Goal: Information Seeking & Learning: Understand process/instructions

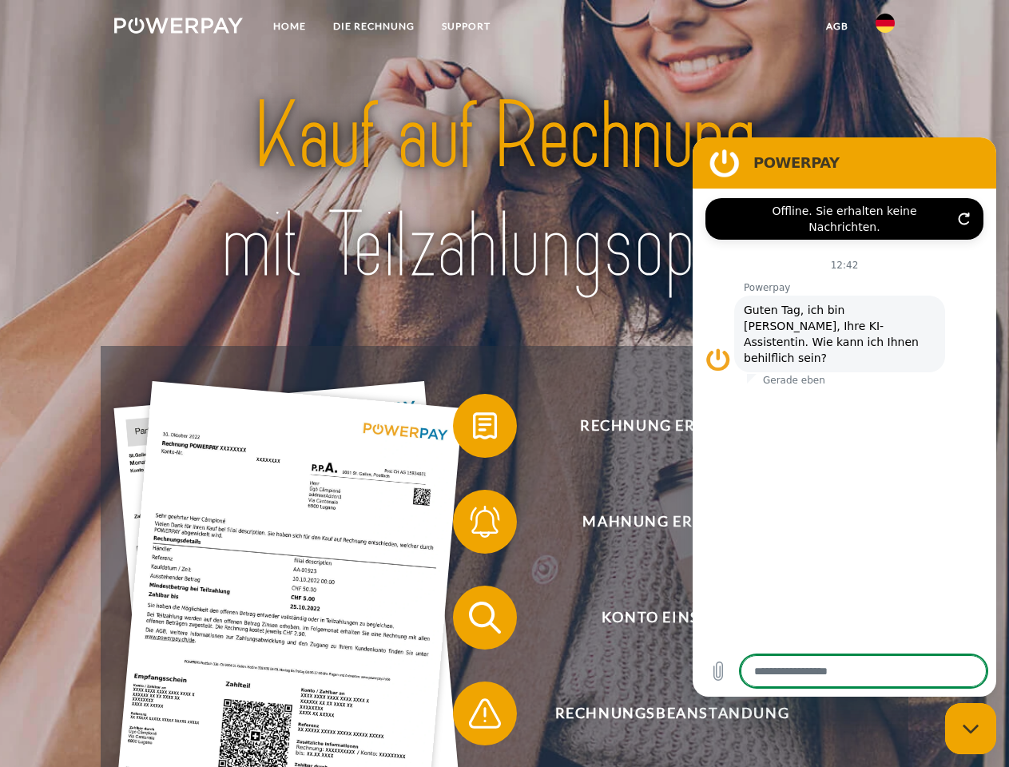
click at [178, 28] on img at bounding box center [178, 26] width 129 height 16
click at [886, 28] on img at bounding box center [885, 23] width 19 height 19
click at [837, 26] on link "agb" at bounding box center [838, 26] width 50 height 29
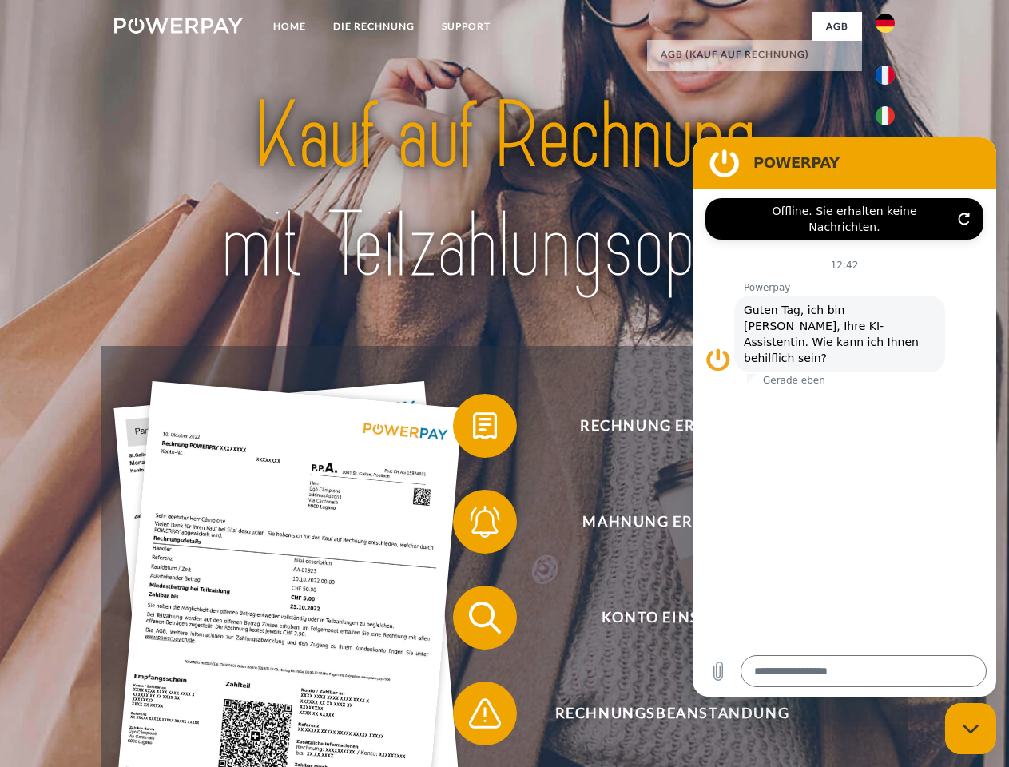
click at [473, 429] on span at bounding box center [461, 426] width 80 height 80
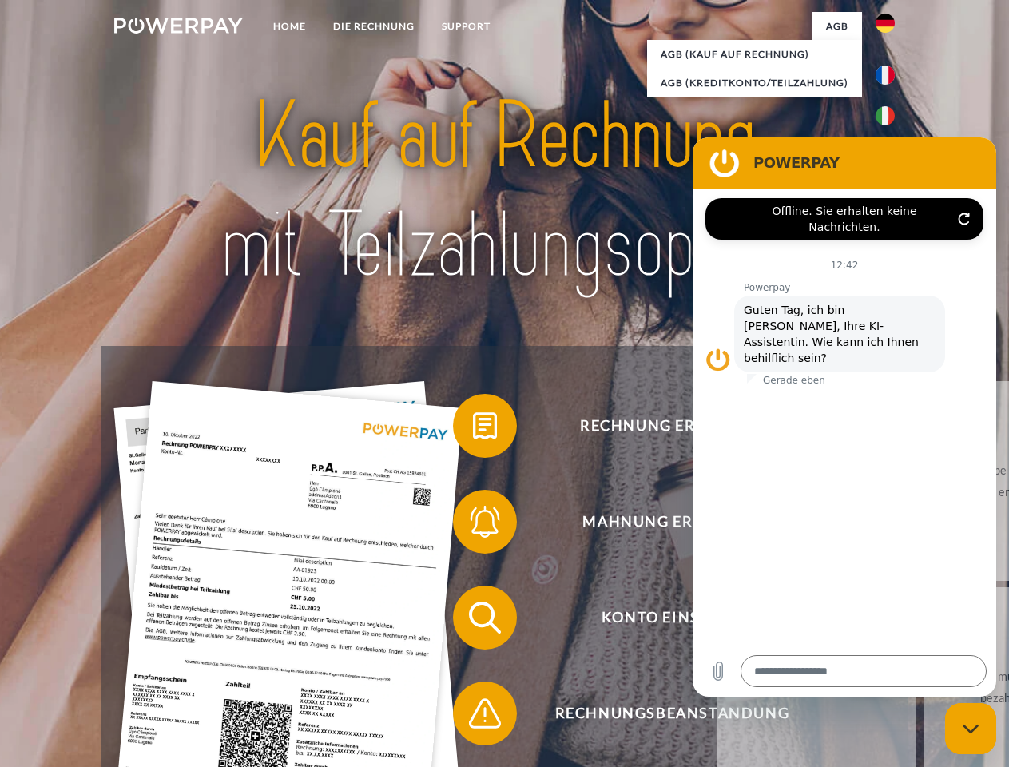
click at [473, 525] on span at bounding box center [461, 522] width 80 height 80
click at [924, 621] on link "Bis wann muss die Rechnung bezahlt werden?" at bounding box center [1023, 687] width 199 height 200
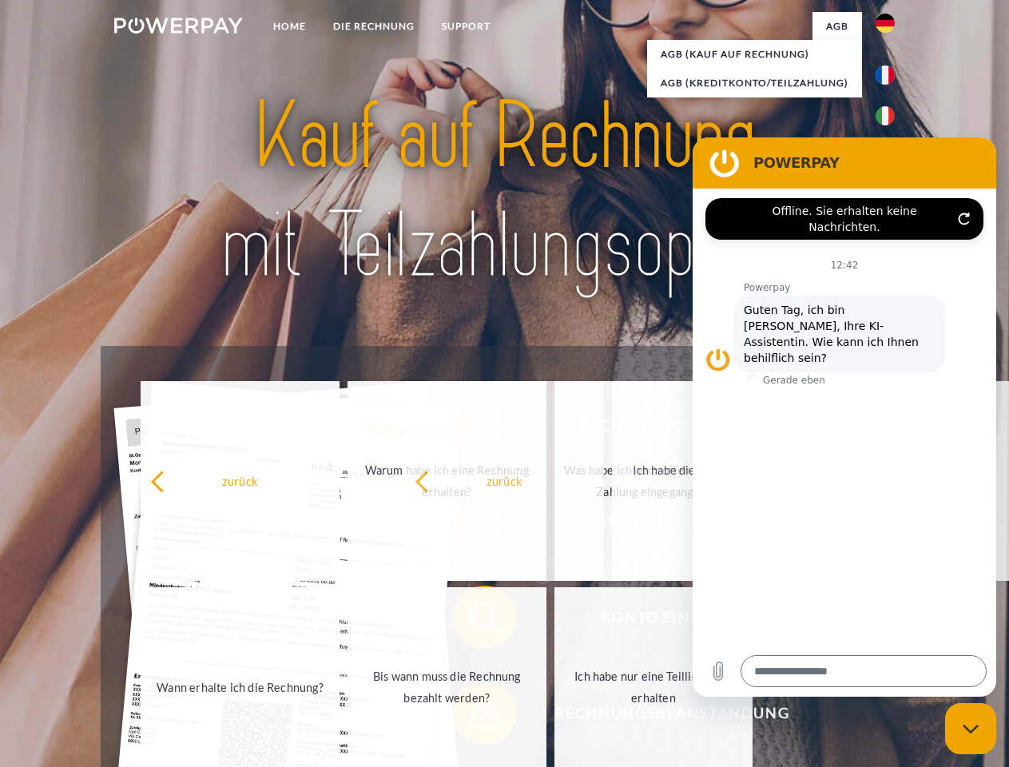
click at [473, 717] on span at bounding box center [461, 714] width 80 height 80
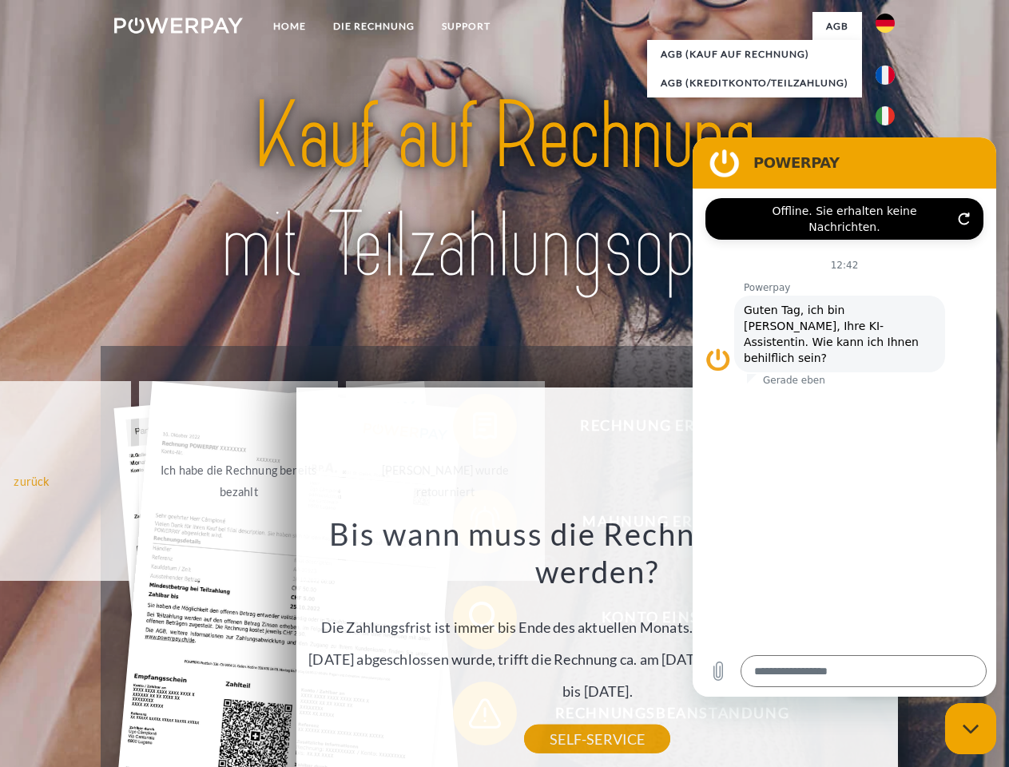
click at [971, 729] on icon "Messaging-Fenster schließen" at bounding box center [971, 729] width 17 height 10
type textarea "*"
